Goal: Check status: Check status

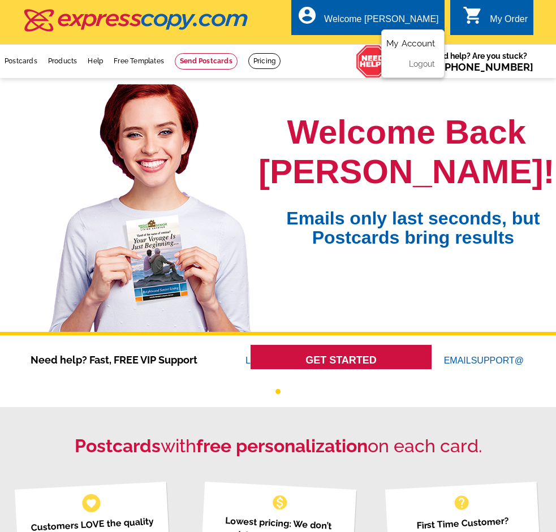
click at [409, 46] on link "My Account" at bounding box center [410, 43] width 49 height 10
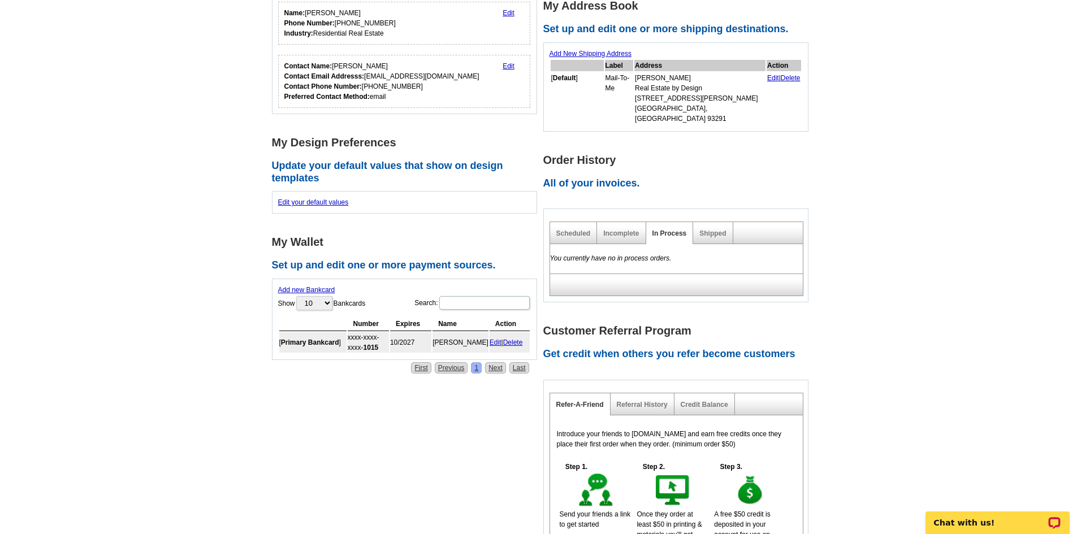
scroll to position [283, 0]
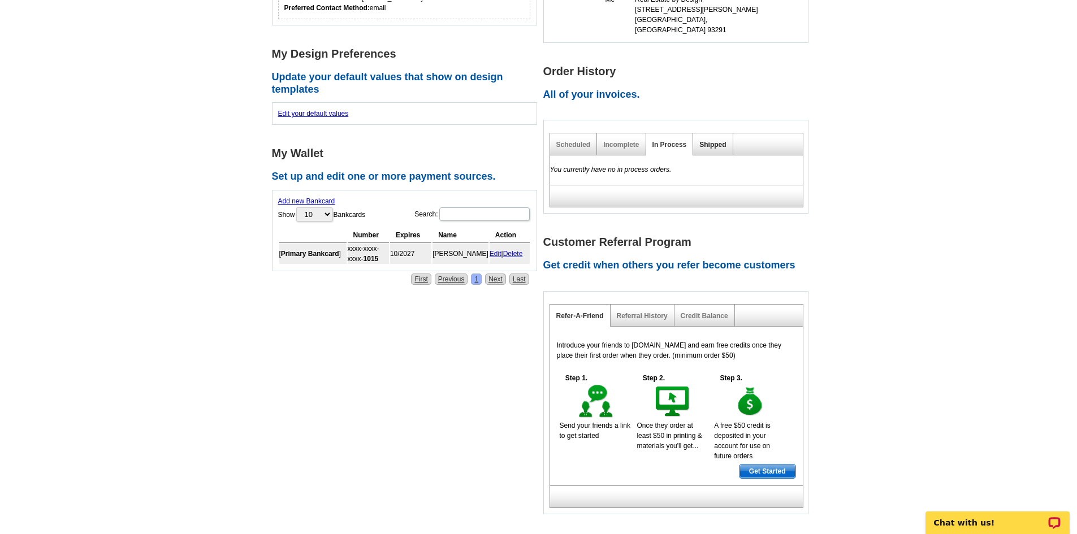
click at [555, 141] on link "Shipped" at bounding box center [712, 145] width 27 height 8
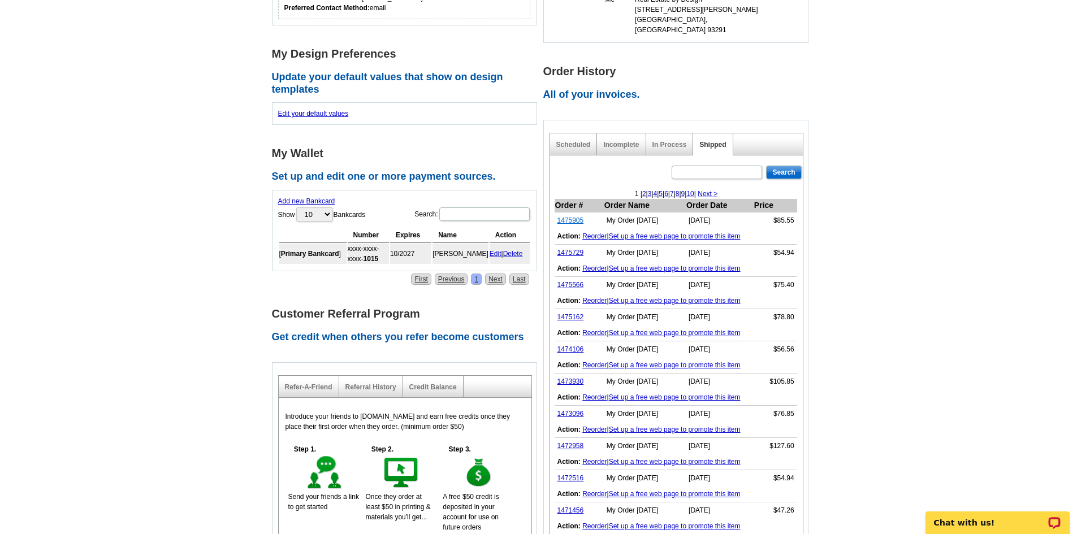
click at [555, 217] on link "1475905" at bounding box center [570, 221] width 27 height 8
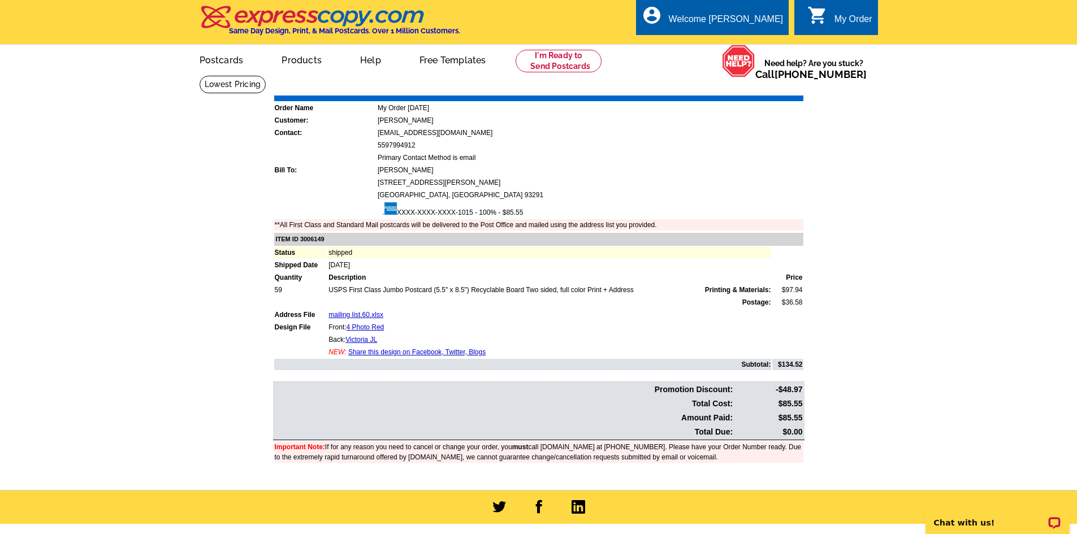
click at [783, 93] on div "Download Invoice | Print Invoice" at bounding box center [734, 88] width 142 height 14
click at [780, 91] on link "Print Invoice" at bounding box center [774, 88] width 59 height 10
